Goal: Task Accomplishment & Management: Use online tool/utility

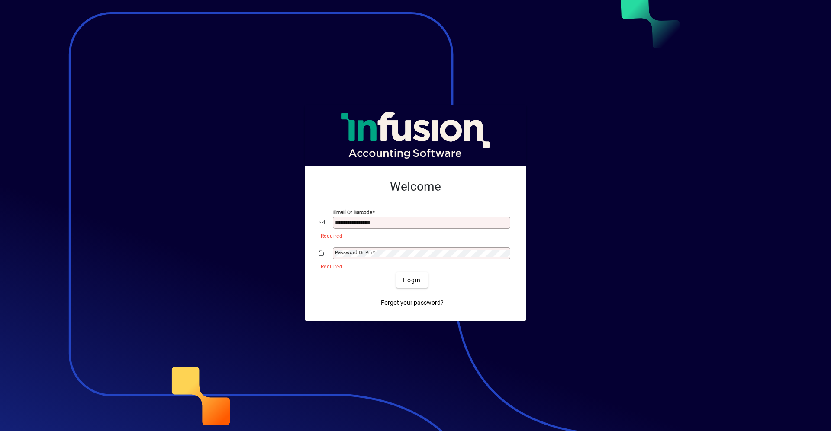
type input "**********"
click at [396, 273] on button "Login" at bounding box center [412, 281] width 32 height 16
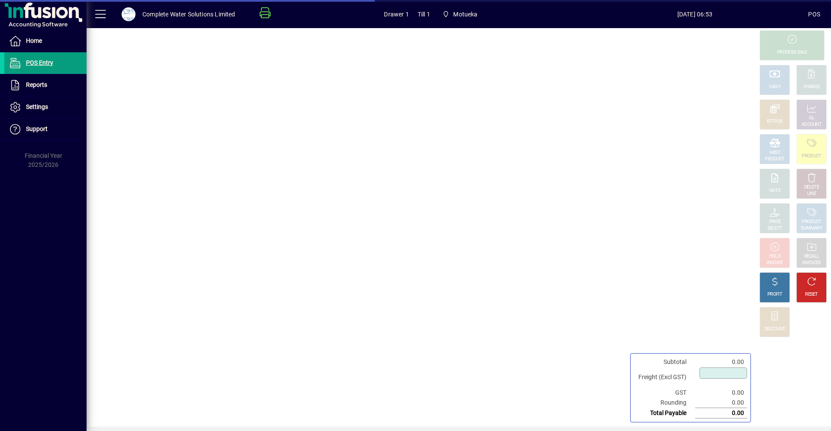
type input "****"
